Goal: Find contact information: Obtain details needed to contact an individual or organization

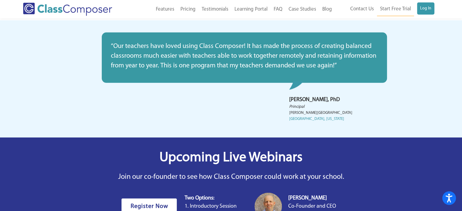
scroll to position [1925, 0]
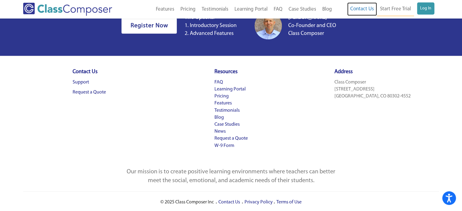
click at [366, 9] on link "Contact Us" at bounding box center [362, 8] width 30 height 13
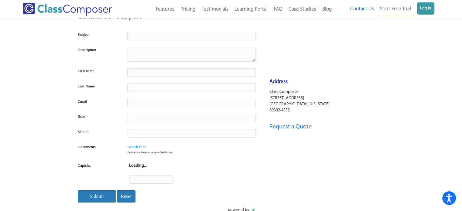
scroll to position [43, 0]
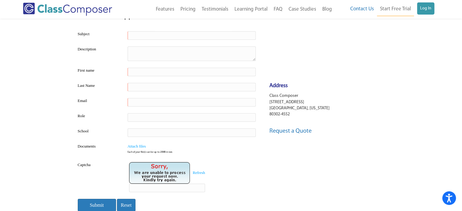
drag, startPoint x: 293, startPoint y: 114, endPoint x: 269, endPoint y: 96, distance: 29.5
click at [269, 96] on p "Class Composer [STREET_ADDRESS][US_STATE]" at bounding box center [327, 105] width 117 height 25
copy p "Class Composer [STREET_ADDRESS][US_STATE]"
click at [335, 122] on div "Address Class Composer [STREET_ADDRESS][US_STATE]" at bounding box center [327, 102] width 129 height 47
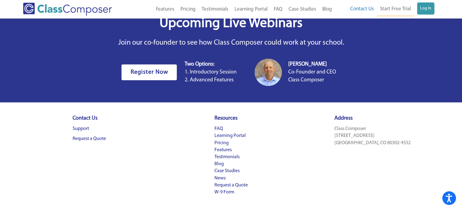
scroll to position [272, 0]
